Goal: Information Seeking & Learning: Find specific fact

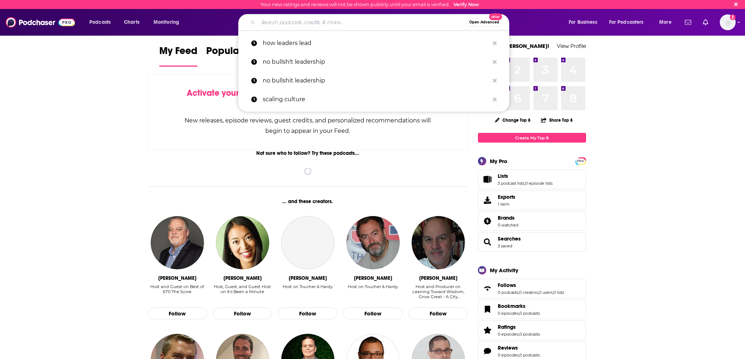
drag, startPoint x: 338, startPoint y: 24, endPoint x: 343, endPoint y: 25, distance: 4.7
click at [338, 25] on input "Search podcasts, credits, & more..." at bounding box center [362, 23] width 208 height 12
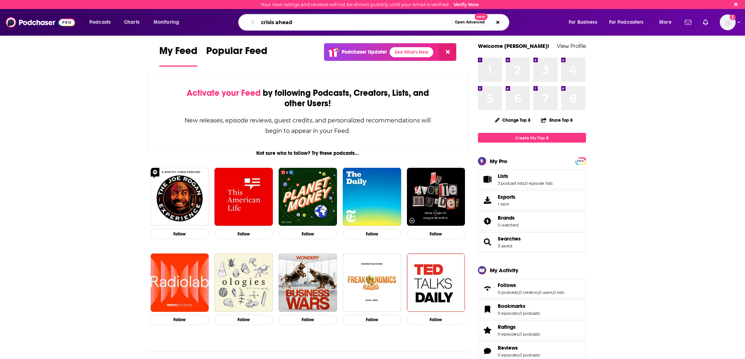
type input "crisis ahead"
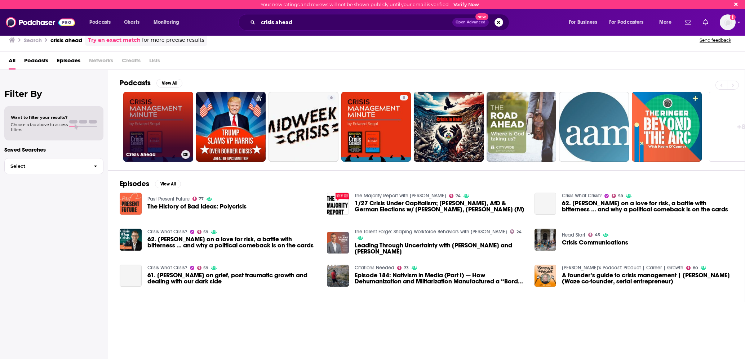
click at [155, 125] on link "Crisis Ahead" at bounding box center [158, 127] width 70 height 70
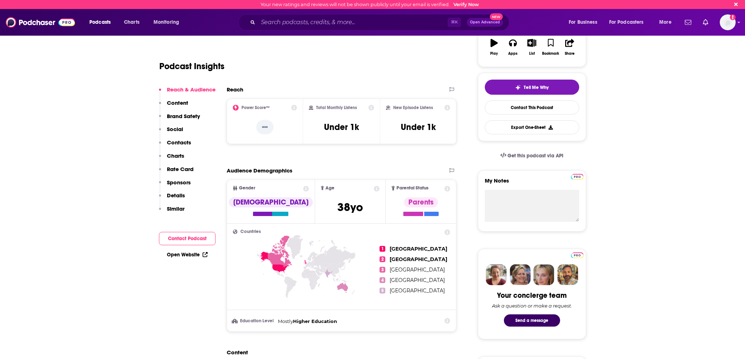
scroll to position [39, 0]
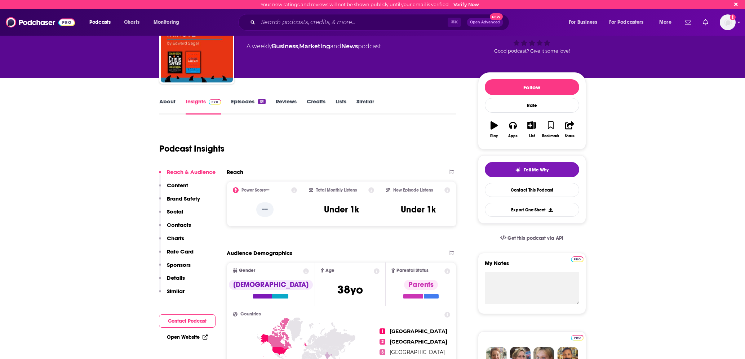
click at [249, 99] on link "Episodes 191" at bounding box center [248, 106] width 34 height 17
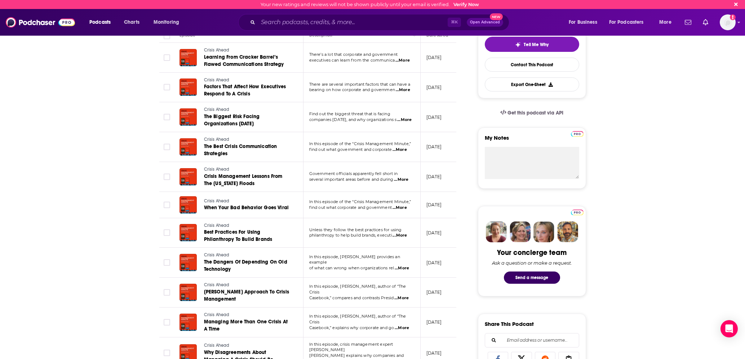
scroll to position [160, 0]
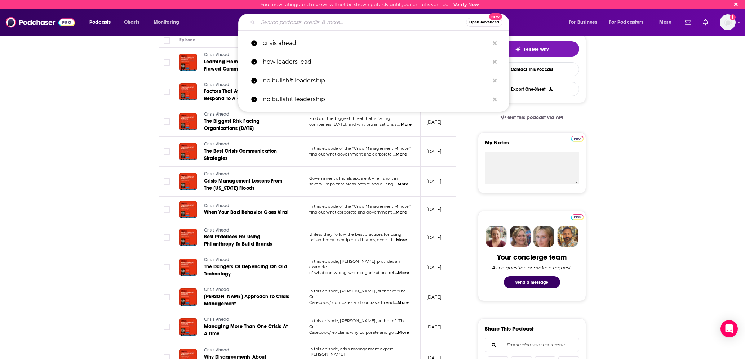
click at [399, 20] on input "Search podcasts, credits, & more..." at bounding box center [362, 23] width 208 height 12
paste input "How Organizations Can Guard Against A Tech-Related Crisis"
type input "How Organizations Can Guard Against A Tech-Related Crisis"
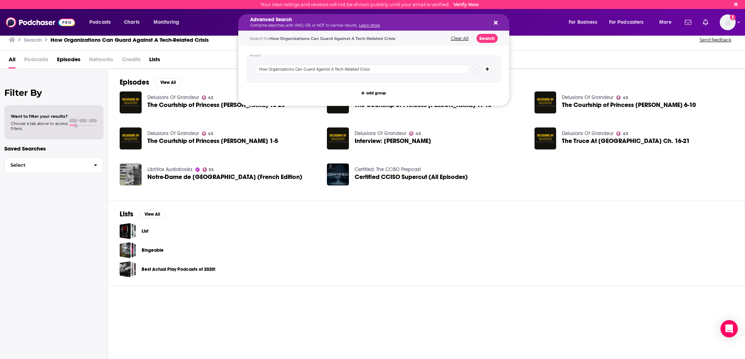
click at [400, 19] on h5 "Advanced Search" at bounding box center [368, 19] width 236 height 5
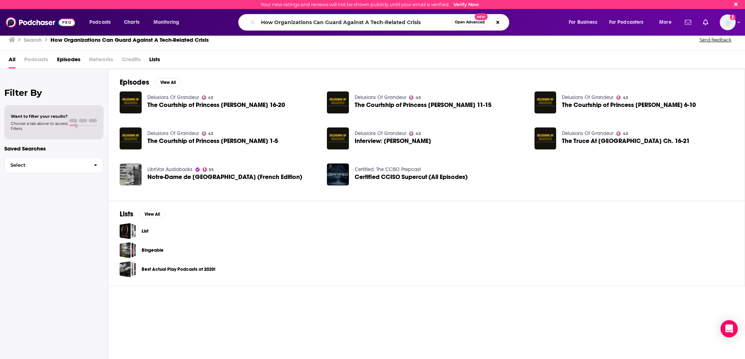
click at [555, 44] on div "Search How Organizations Can Guard Against A Tech-Related Crisis Send feedback" at bounding box center [371, 40] width 724 height 10
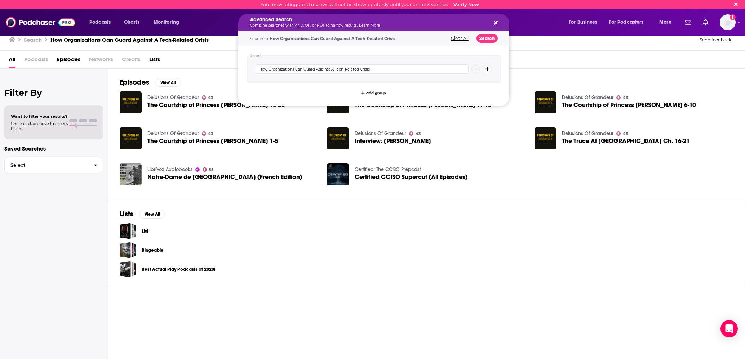
click at [428, 22] on h5 "Advanced Search" at bounding box center [368, 19] width 236 height 5
click at [492, 23] on button "Search podcasts, credits, & more..." at bounding box center [494, 22] width 6 height 6
click at [390, 69] on input "How Organizations Can Guard Against A Tech-Related Crisis" at bounding box center [362, 68] width 213 height 9
click at [496, 22] on icon "Search podcasts, credits, & more..." at bounding box center [495, 23] width 4 height 4
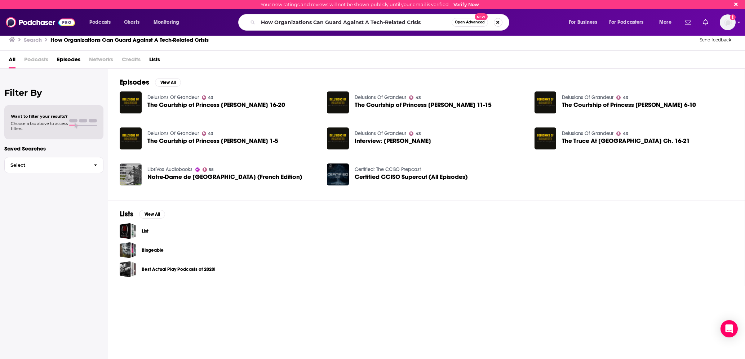
click at [500, 23] on button "Search podcasts, credits, & more..." at bounding box center [497, 22] width 9 height 9
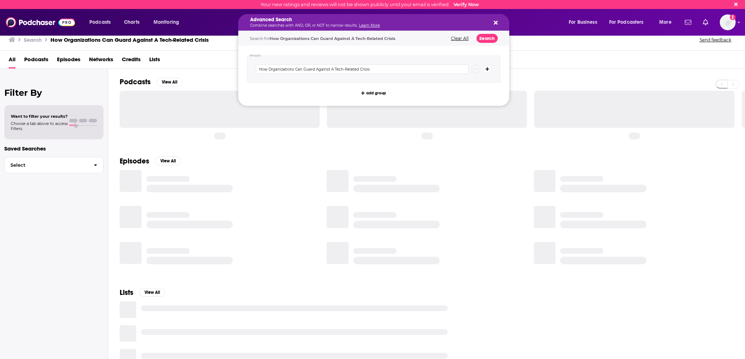
click at [298, 21] on h5 "Advanced Search" at bounding box center [368, 19] width 236 height 5
click at [451, 39] on button "Clear All" at bounding box center [459, 38] width 22 height 5
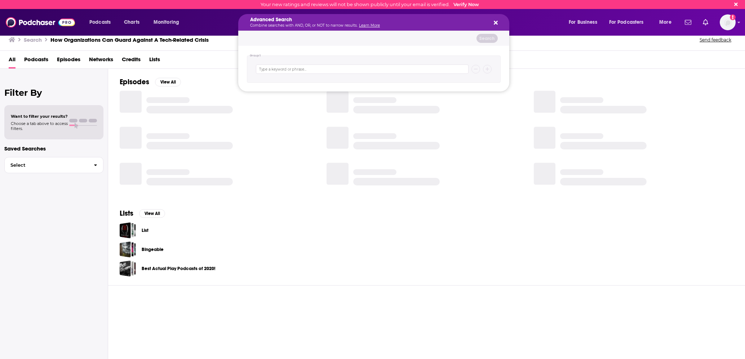
click at [496, 25] on icon "Search podcasts, credits, & more..." at bounding box center [495, 23] width 4 height 6
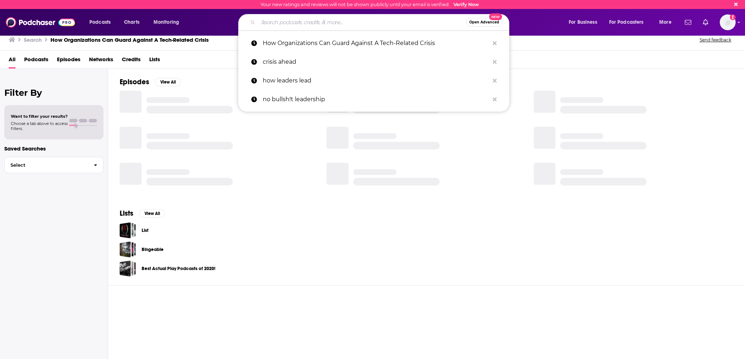
click at [414, 26] on input "Search podcasts, credits, & more..." at bounding box center [362, 23] width 208 height 12
paste input "The Global IT Outage Provides Several Crisis Management Lessons"
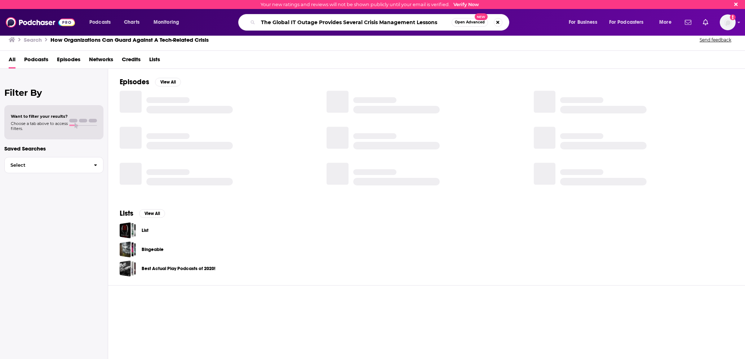
type input "The Global IT Outage Provides Several Crisis Management Lessons"
